Goal: Navigation & Orientation: Go to known website

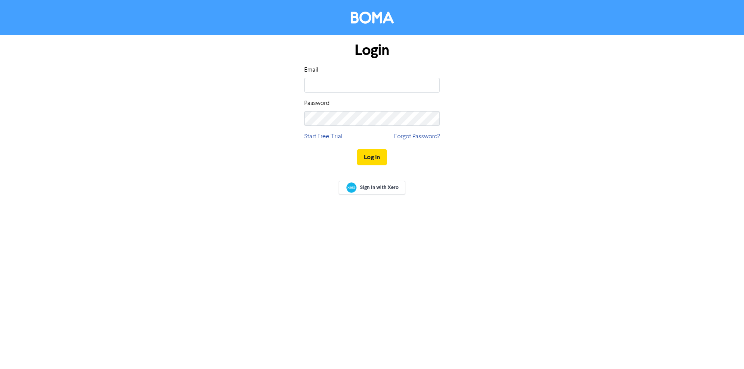
click at [372, 72] on div "Email" at bounding box center [372, 78] width 136 height 27
click at [372, 80] on input "email" at bounding box center [372, 85] width 136 height 15
type input "[EMAIL_ADDRESS][DOMAIN_NAME]"
click at [358, 105] on div "Password" at bounding box center [372, 112] width 136 height 27
click at [357, 149] on button "Log In" at bounding box center [371, 157] width 29 height 16
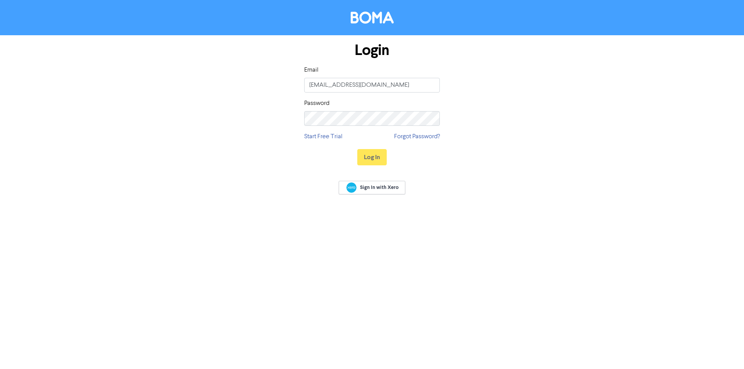
click at [456, 155] on div "Login Email [EMAIL_ADDRESS][DOMAIN_NAME] Password Start Free Trial Forgot Passw…" at bounding box center [372, 104] width 442 height 138
click at [468, 154] on div "Login Email [EMAIL_ADDRESS][DOMAIN_NAME] Password Start Free Trial Forgot Passw…" at bounding box center [372, 104] width 442 height 138
click at [583, 87] on div "Login Email [EMAIL_ADDRESS][DOMAIN_NAME] Password Start Free Trial Forgot Passw…" at bounding box center [372, 104] width 442 height 138
click at [584, 88] on div "Login Email [EMAIL_ADDRESS][DOMAIN_NAME] Password Start Free Trial Forgot Passw…" at bounding box center [372, 104] width 442 height 138
click at [568, 126] on div "Login Email [EMAIL_ADDRESS][DOMAIN_NAME] Password Start Free Trial Forgot Passw…" at bounding box center [372, 104] width 442 height 138
